Goal: Find specific page/section: Find specific page/section

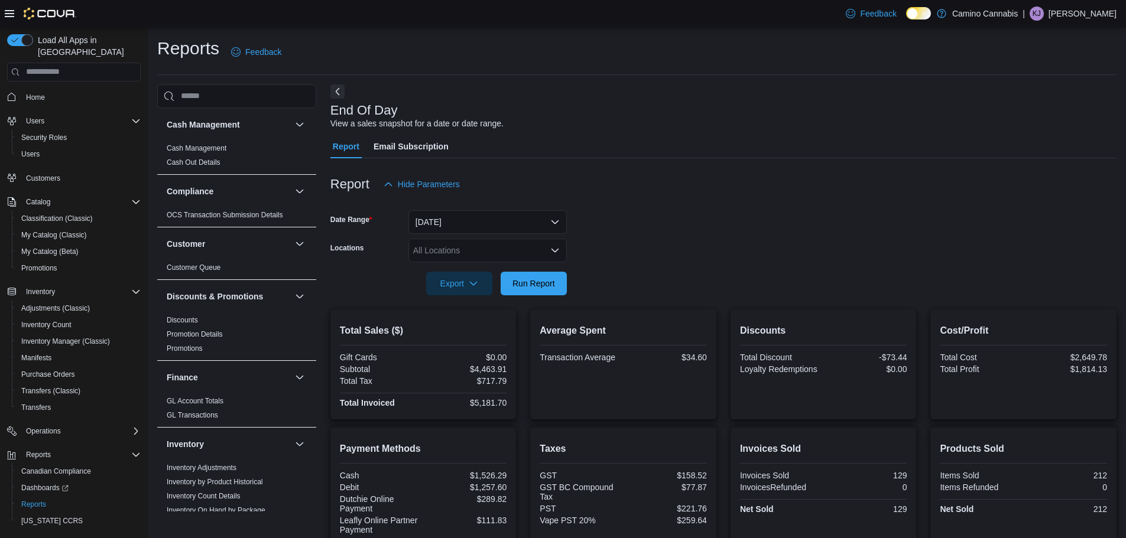
click at [1044, 15] on div "KJ" at bounding box center [1036, 13] width 14 height 14
click at [1033, 118] on span "Sign Out" at bounding box center [1040, 116] width 32 height 12
